Goal: Transaction & Acquisition: Book appointment/travel/reservation

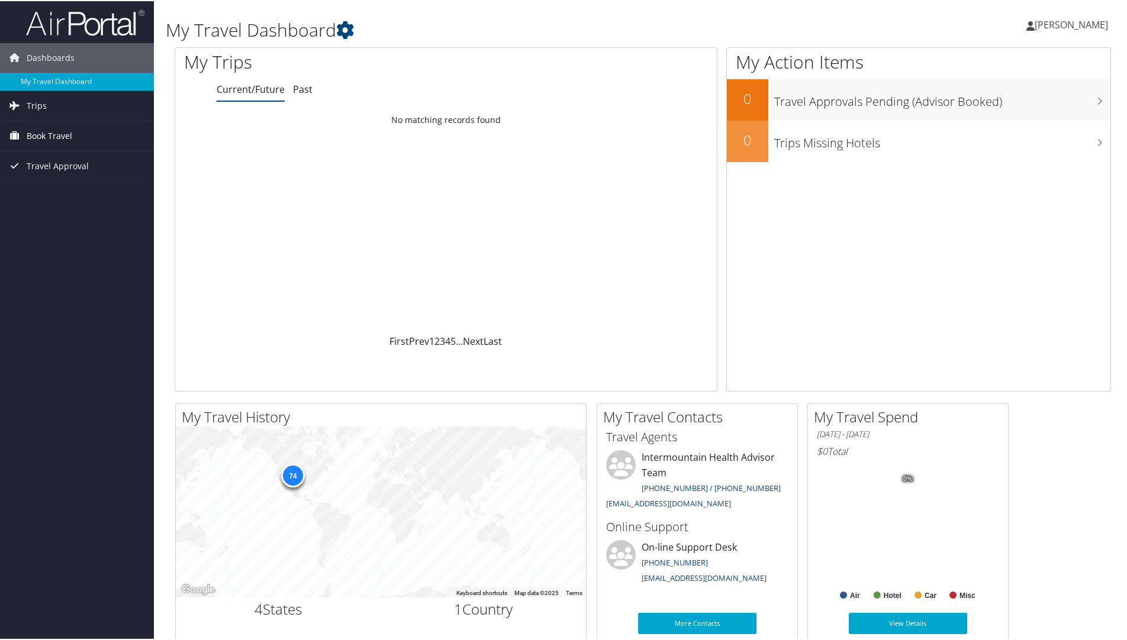
click at [57, 136] on span "Book Travel" at bounding box center [50, 135] width 46 height 30
click at [62, 195] on link "Book/Manage Online Trips" at bounding box center [77, 194] width 154 height 18
